Goal: Task Accomplishment & Management: Complete application form

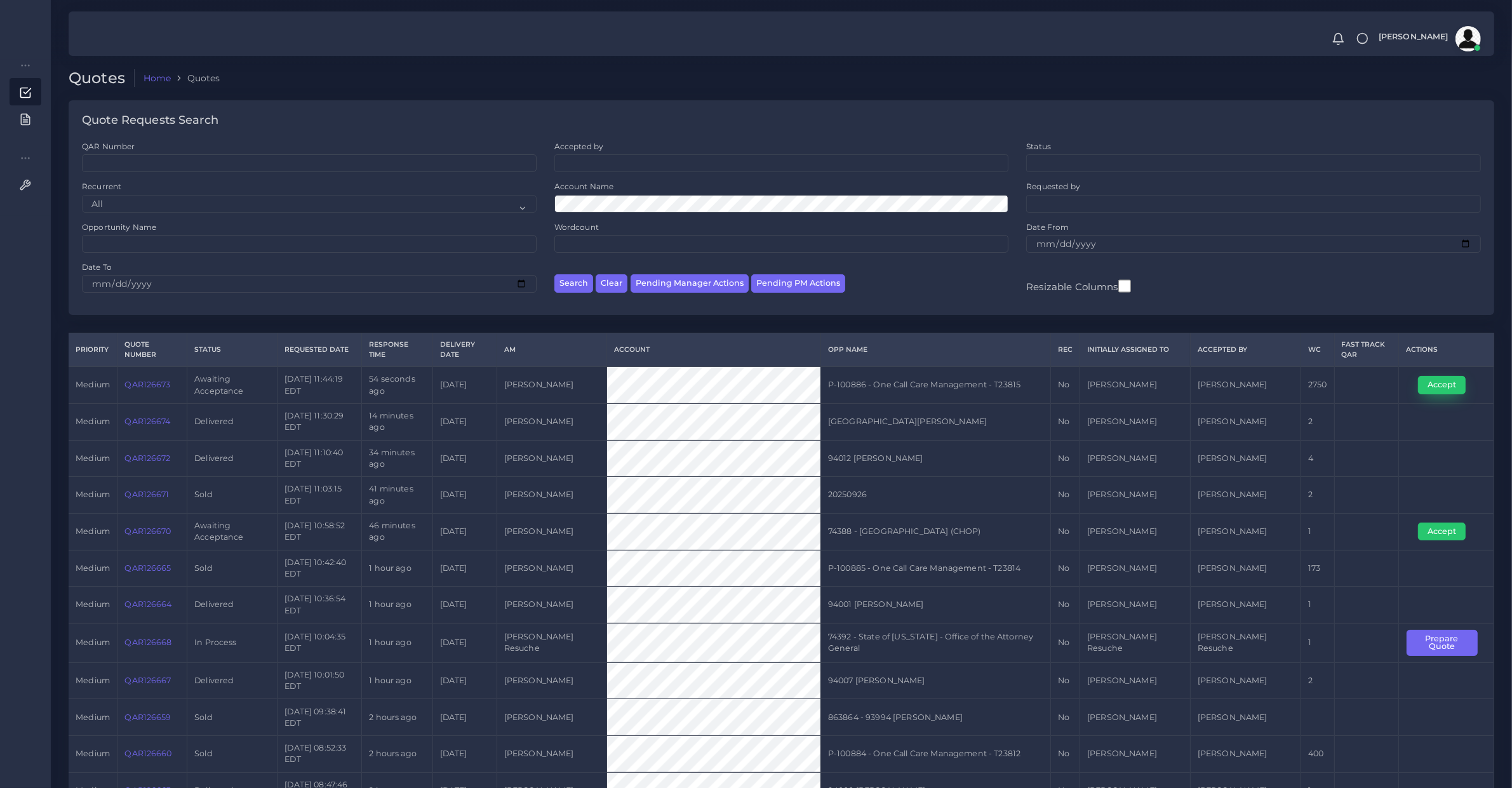
drag, startPoint x: 1443, startPoint y: 375, endPoint x: 1420, endPoint y: 381, distance: 23.8
click at [1443, 375] on td "Accept" at bounding box center [1446, 385] width 95 height 37
click at [140, 398] on td "QAR126673" at bounding box center [152, 385] width 69 height 37
copy link "QAR126673"
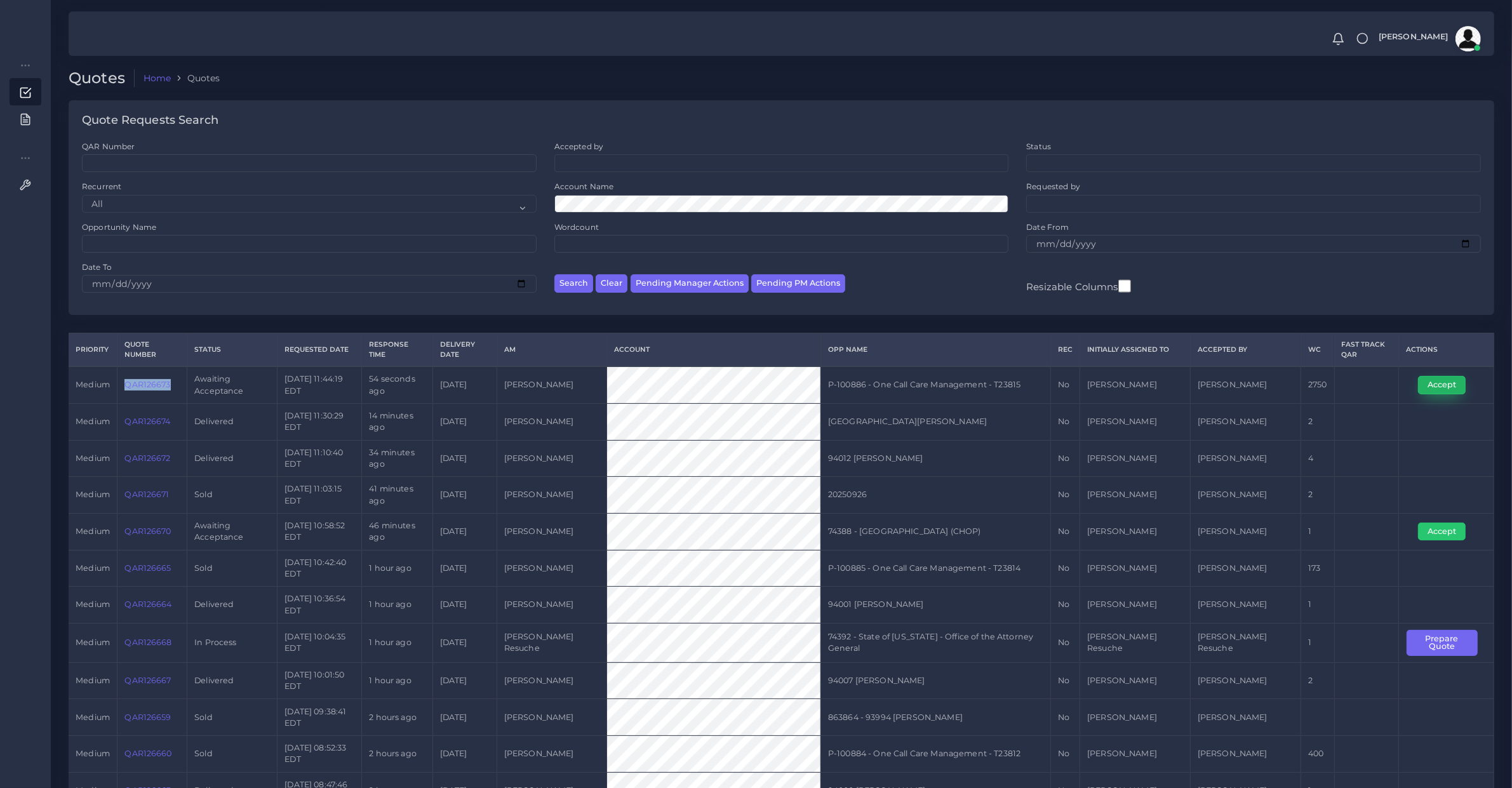
click at [1430, 376] on button "Accept" at bounding box center [1442, 384] width 48 height 17
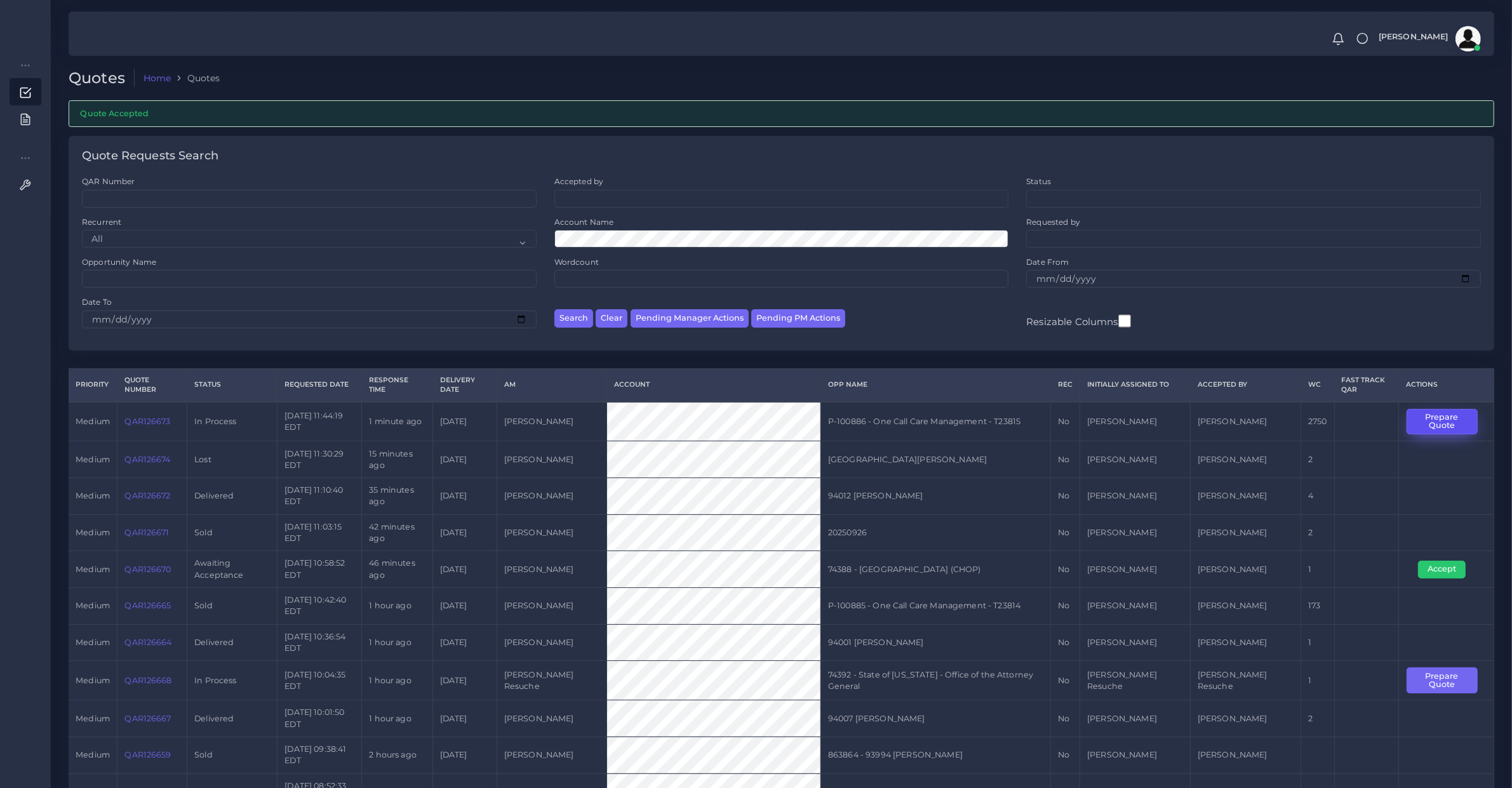
click at [1440, 417] on button "Prepare Quote" at bounding box center [1442, 421] width 71 height 26
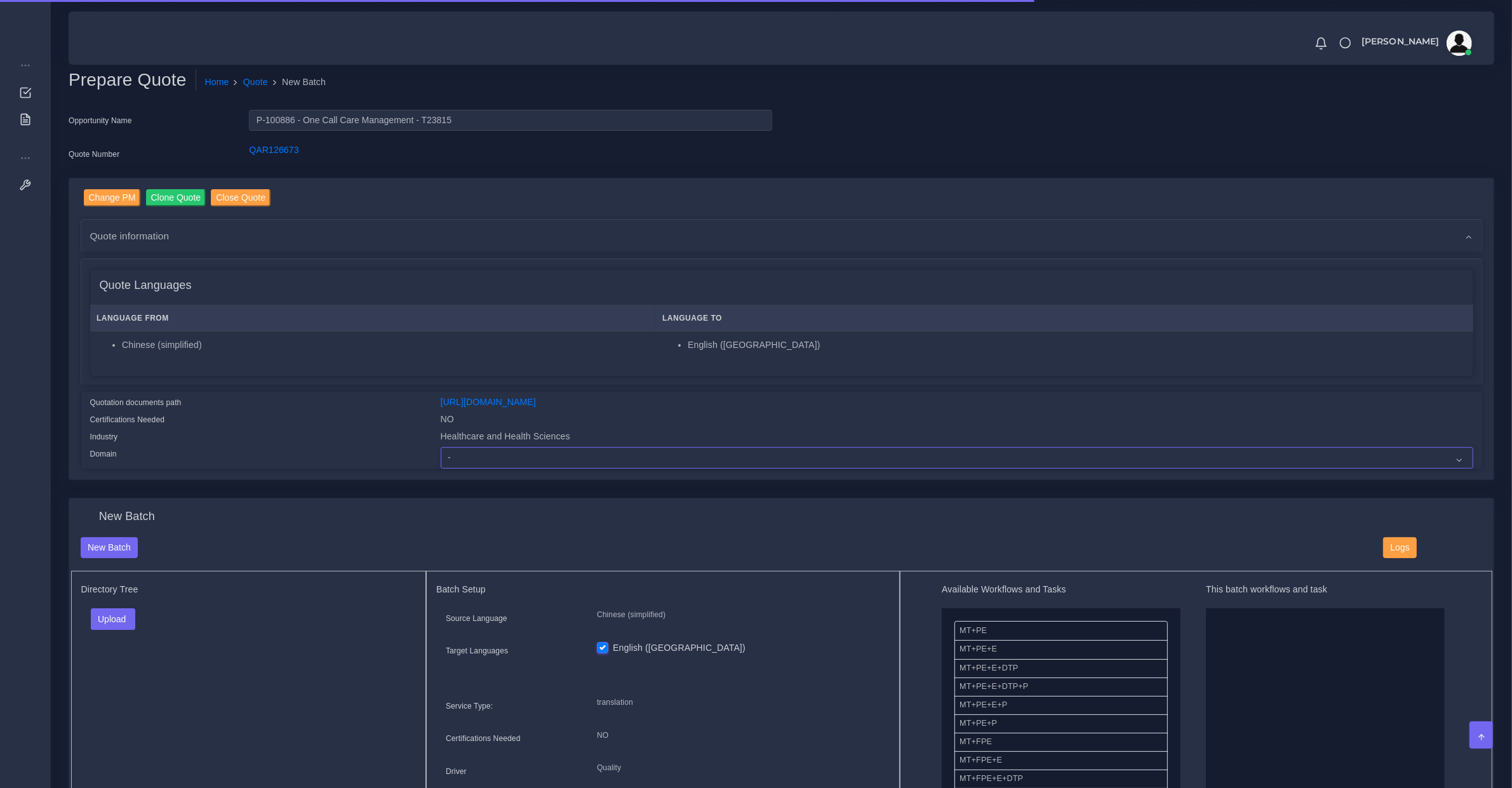
click at [489, 447] on select "- Advertising and Media Agriculture, Forestry and Fishing Architecture, Buildin…" at bounding box center [956, 458] width 1032 height 22
select select "Healthcare and Health Sciences"
click at [441, 447] on select "- Advertising and Media Agriculture, Forestry and Fishing Architecture, Buildin…" at bounding box center [956, 458] width 1032 height 22
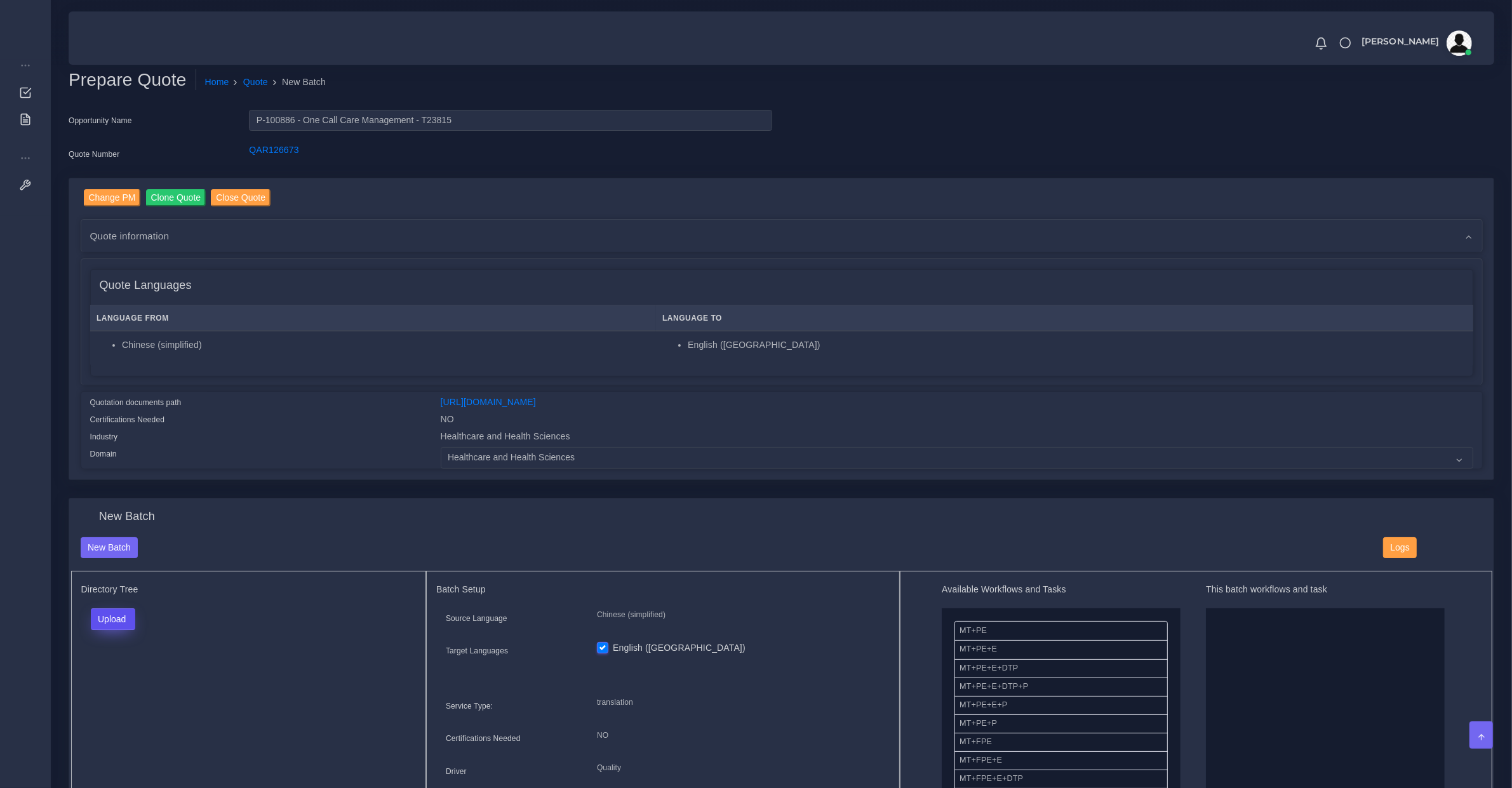
click at [121, 623] on button "Upload" at bounding box center [112, 619] width 45 height 22
drag, startPoint x: 137, startPoint y: 652, endPoint x: 138, endPoint y: 662, distance: 10.0
click at [138, 662] on div "Folder Files" at bounding box center [134, 659] width 89 height 51
click at [138, 662] on div "Directory Tree Upload Folder Files un/check all" at bounding box center [249, 727] width 356 height 313
click at [125, 629] on div "Upload Folder Files un/check all" at bounding box center [249, 623] width 335 height 30
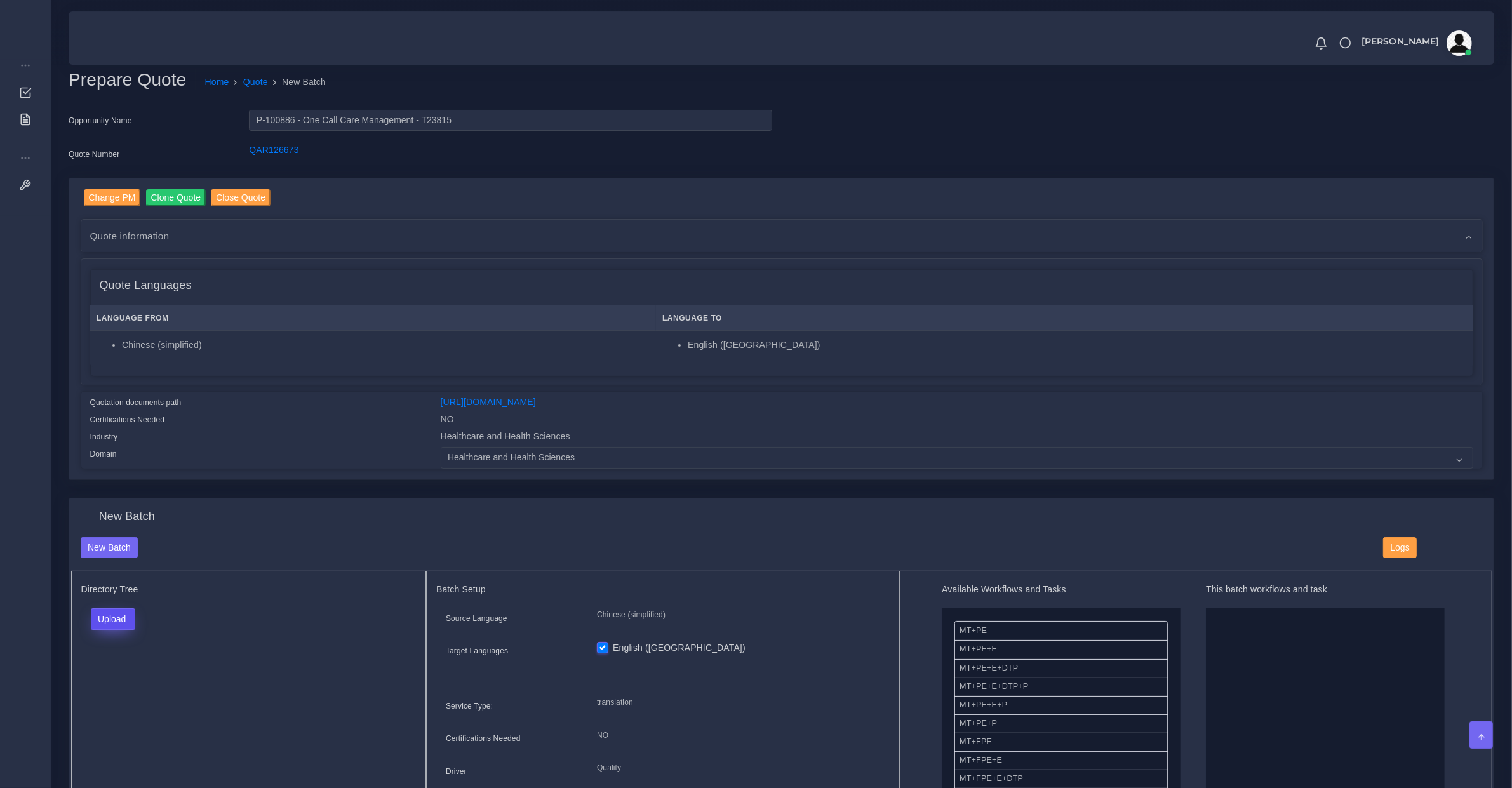
click at [122, 621] on button "Upload" at bounding box center [112, 619] width 45 height 22
click at [126, 662] on label "Files" at bounding box center [135, 666] width 88 height 16
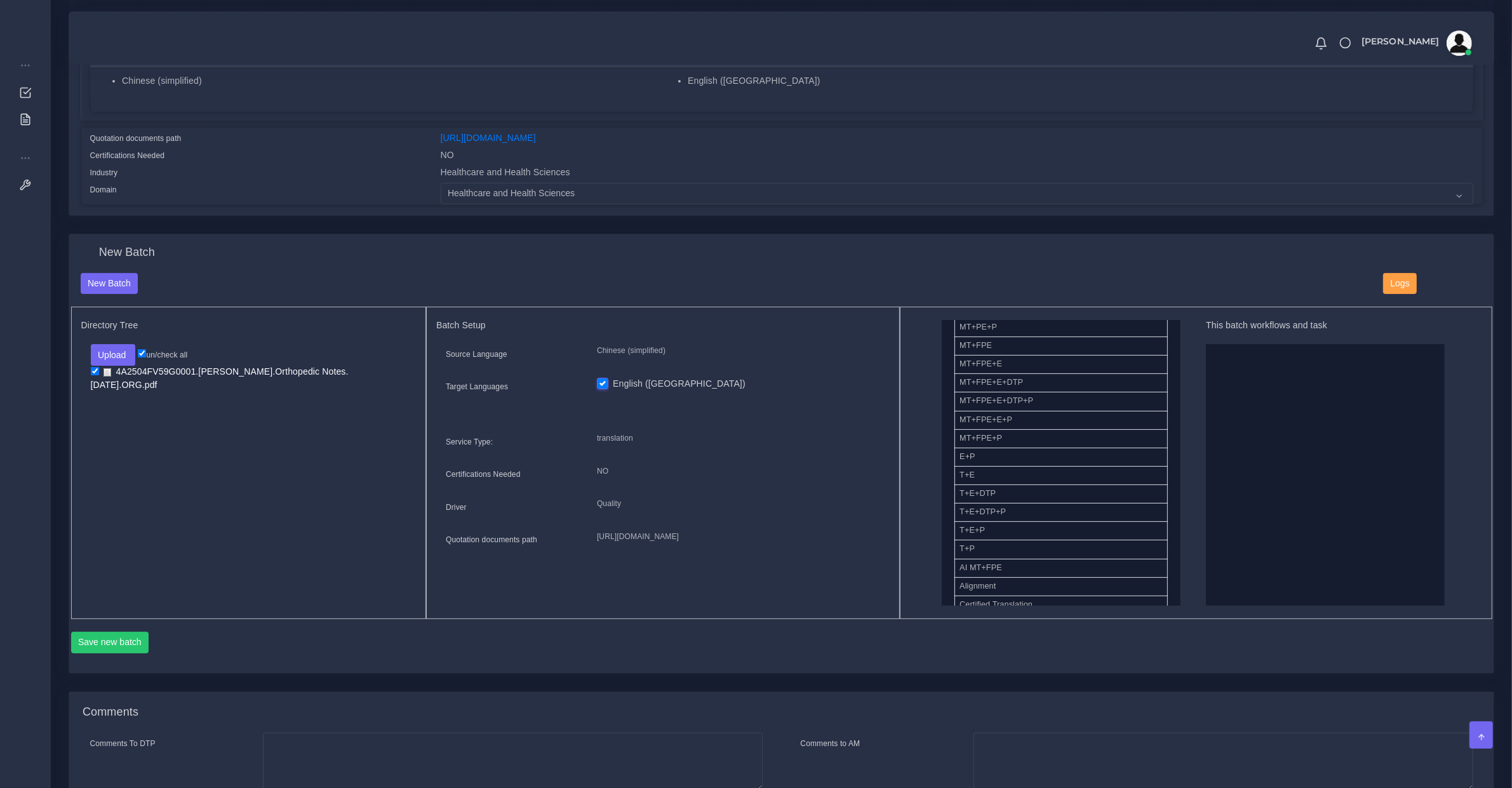
scroll to position [397, 0]
drag, startPoint x: 1004, startPoint y: 435, endPoint x: 1169, endPoint y: 435, distance: 165.0
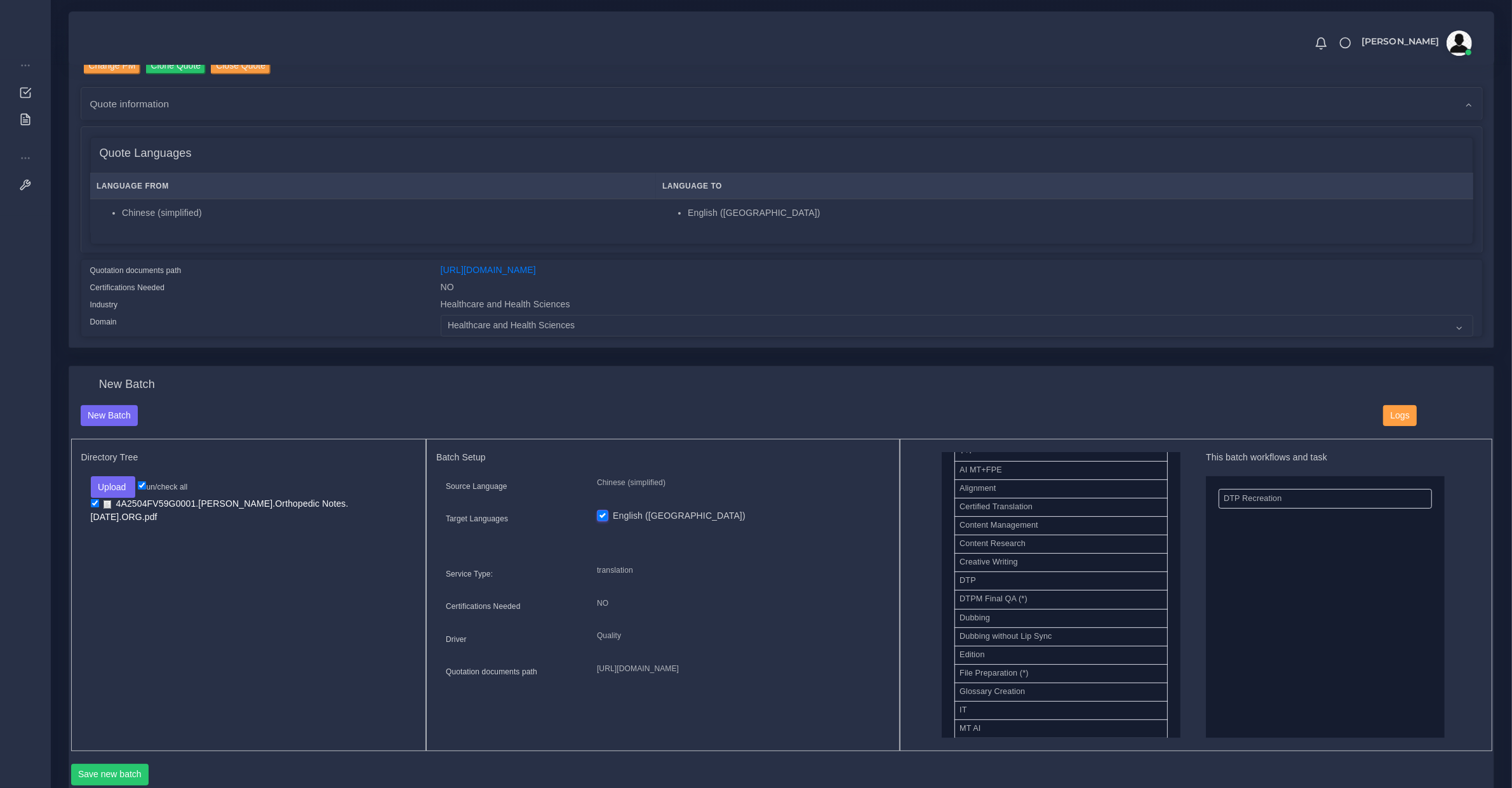
scroll to position [97, 0]
drag, startPoint x: 1015, startPoint y: 673, endPoint x: 1271, endPoint y: 640, distance: 258.1
click at [123, 766] on button "Save new batch" at bounding box center [110, 775] width 78 height 22
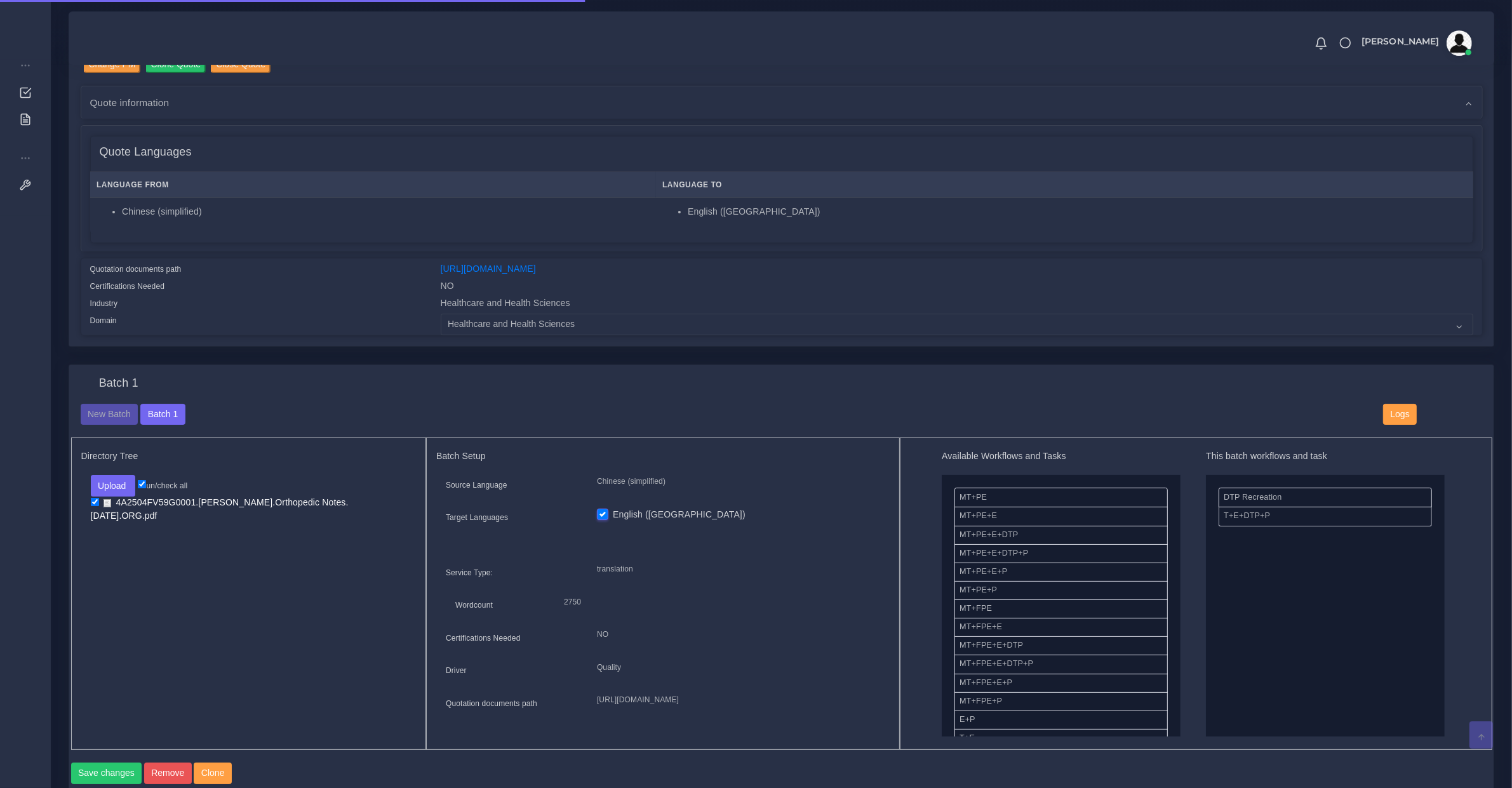
scroll to position [530, 0]
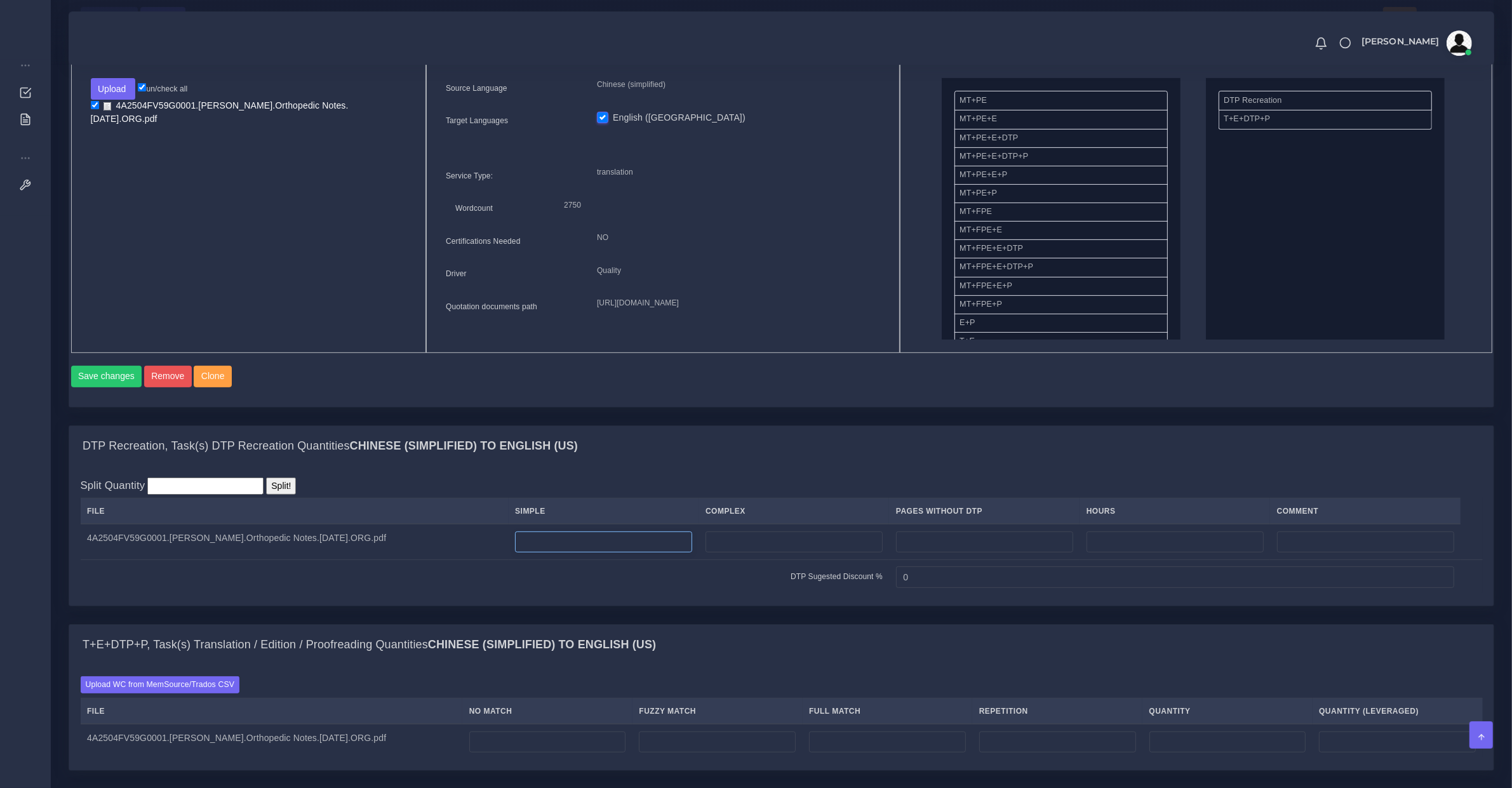
click at [559, 553] on input "number" at bounding box center [603, 542] width 177 height 22
type input "11"
drag, startPoint x: 567, startPoint y: 755, endPoint x: 570, endPoint y: 745, distance: 10.4
click at [571, 747] on input "number" at bounding box center [548, 742] width 157 height 22
type input "2750"
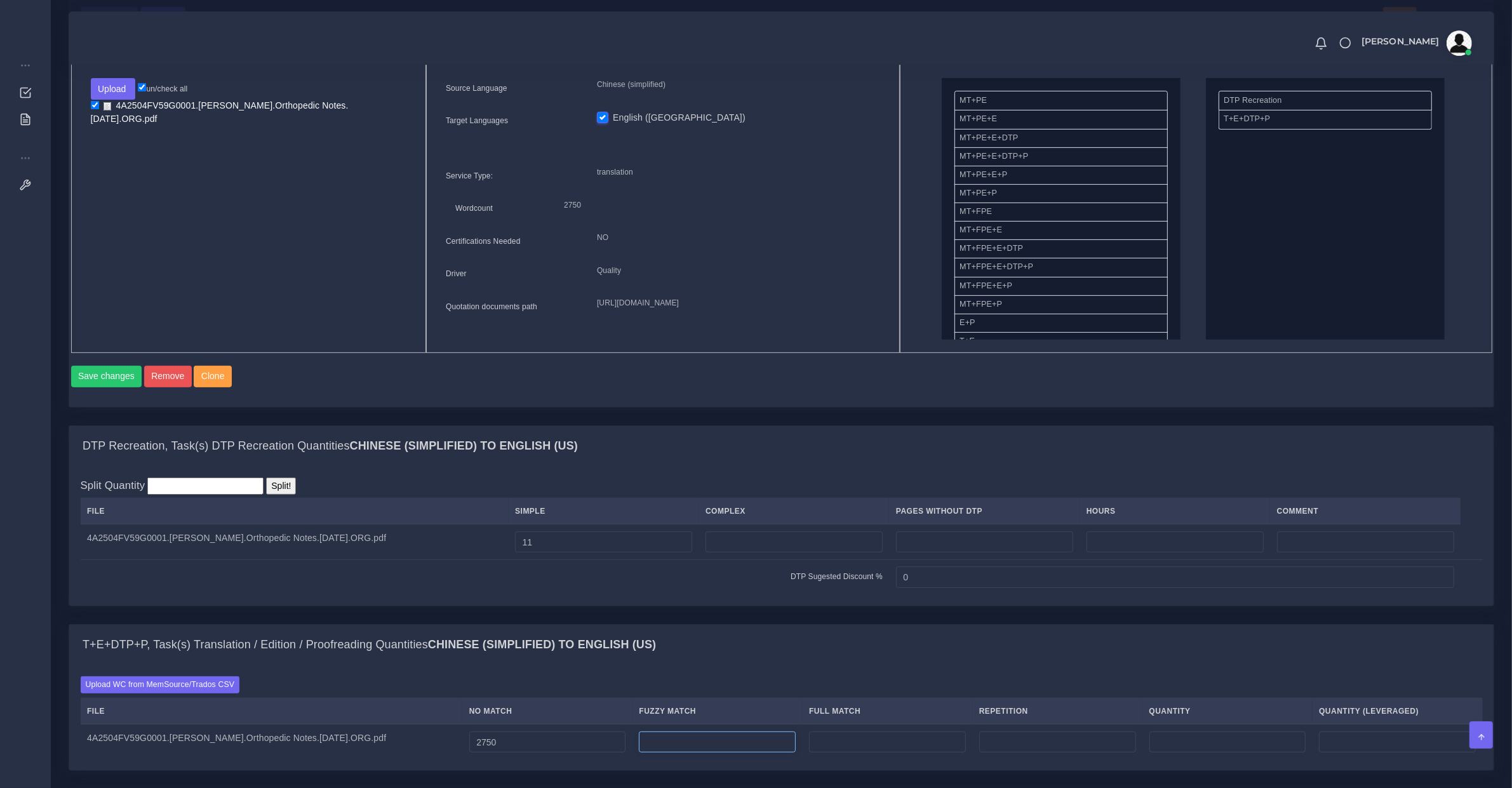
type input "2750"
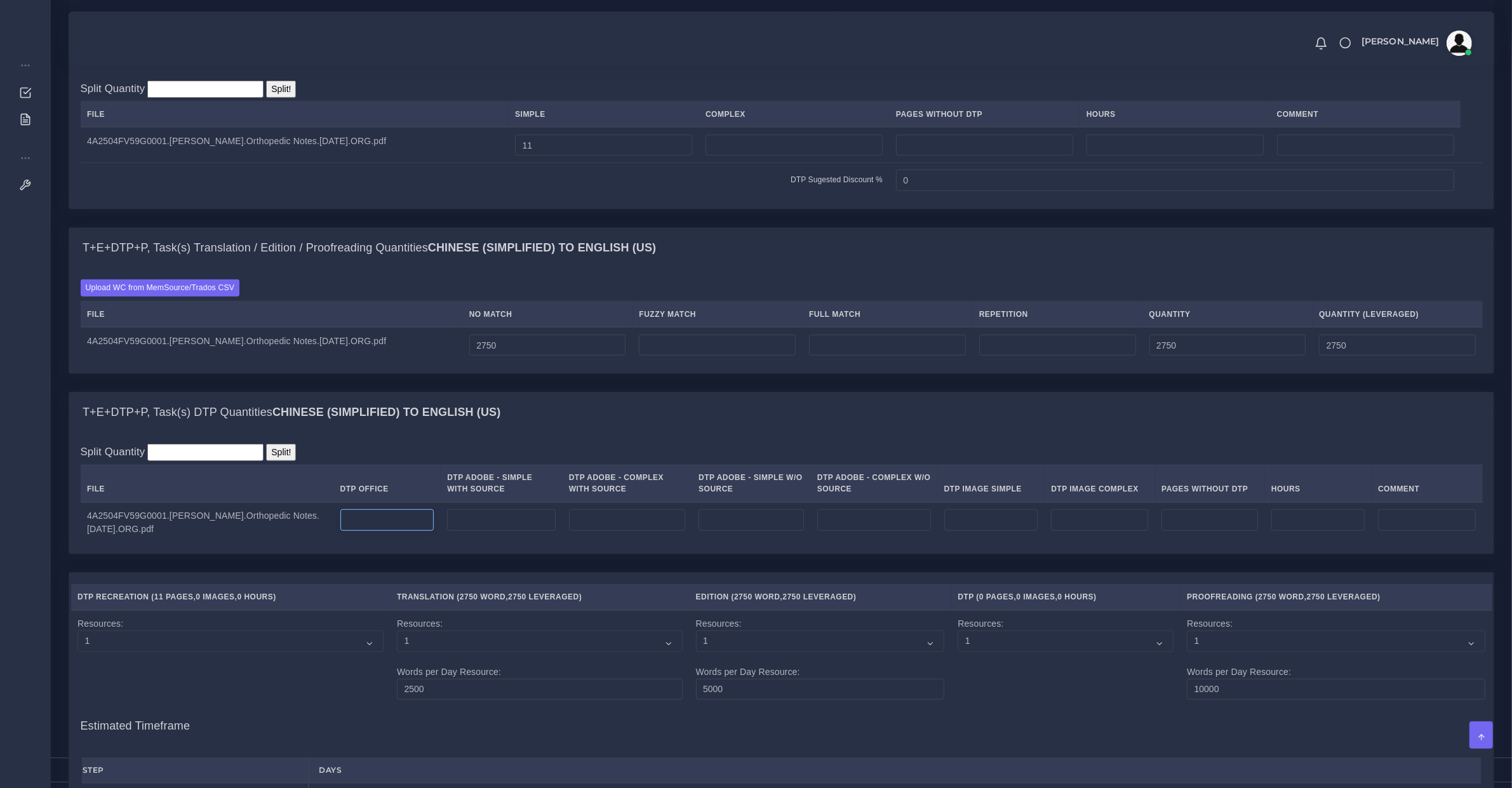
type input "0"
click at [395, 531] on input "number" at bounding box center [387, 520] width 94 height 22
type input "11"
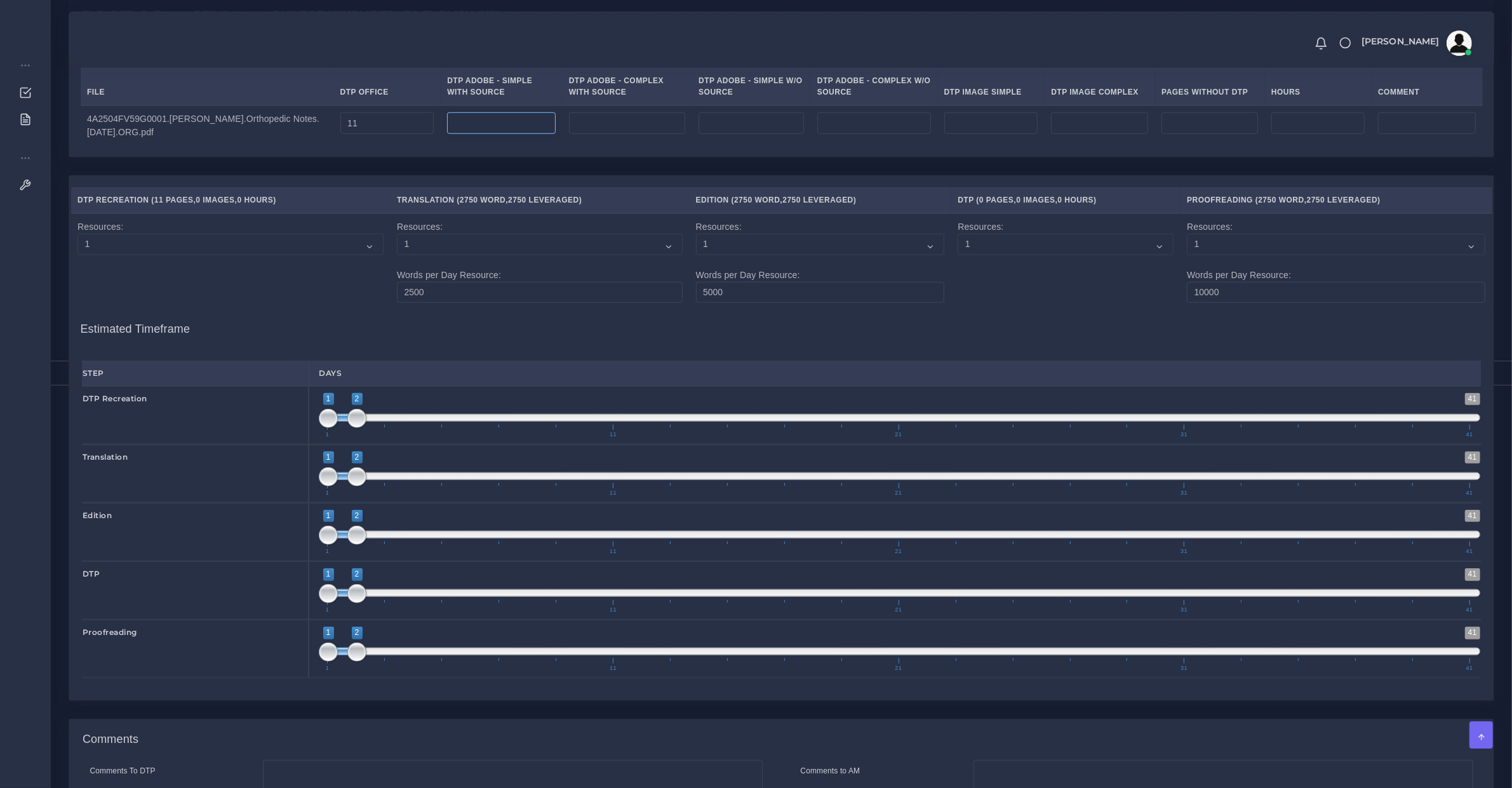
scroll to position [1552, 0]
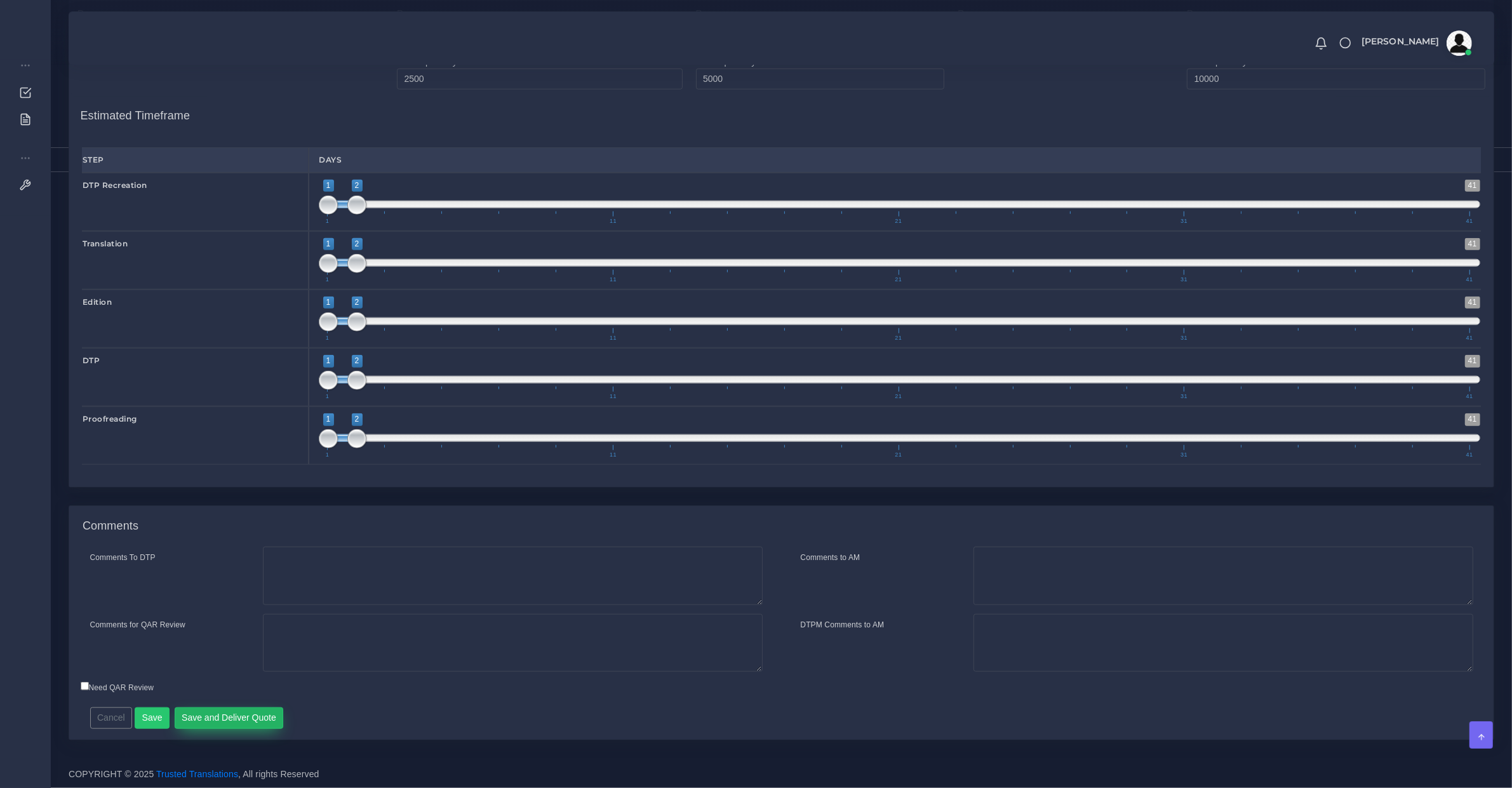
click at [232, 719] on button "Save and Deliver Quote" at bounding box center [229, 719] width 109 height 22
